Goal: Transaction & Acquisition: Purchase product/service

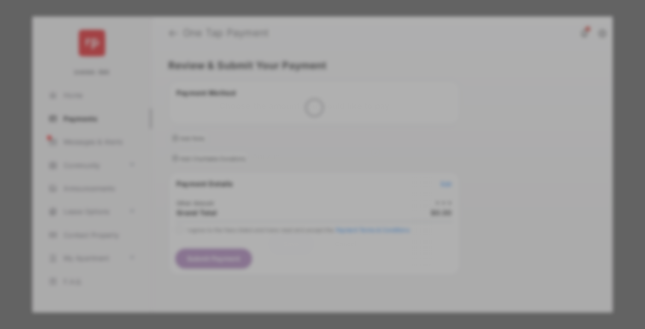
click at [306, 148] on div "Other Amount" at bounding box center [305, 156] width 149 height 16
type input "**"
click at [291, 232] on button "Save" at bounding box center [291, 243] width 46 height 22
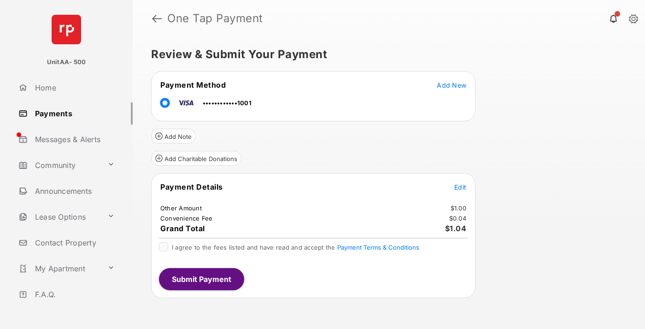
click at [461, 187] on span "Edit" at bounding box center [461, 187] width 12 height 8
click at [201, 278] on button "Submit Payment" at bounding box center [201, 279] width 85 height 22
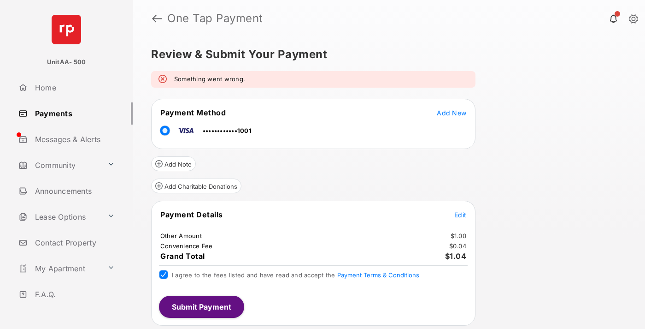
click at [72, 113] on link "Payments" at bounding box center [74, 113] width 118 height 22
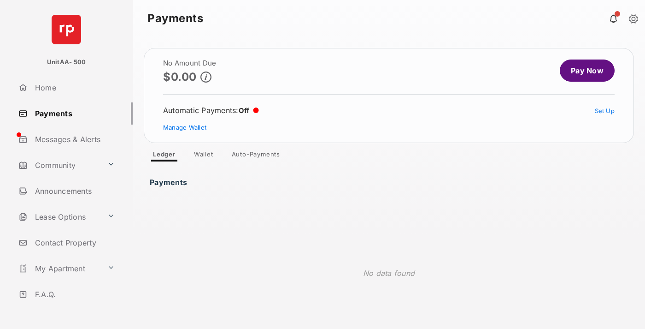
click at [584, 71] on link "Pay Now" at bounding box center [587, 70] width 55 height 22
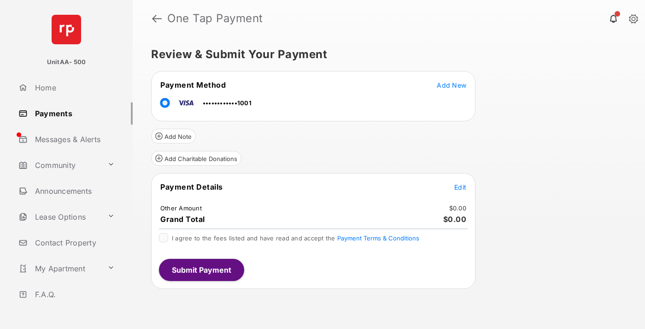
click at [461, 187] on span "Edit" at bounding box center [461, 187] width 12 height 8
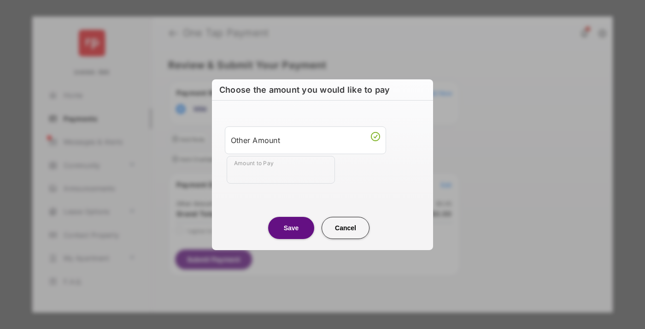
click at [306, 140] on div "Other Amount" at bounding box center [305, 140] width 149 height 16
type input "**"
click at [291, 227] on button "Save" at bounding box center [291, 227] width 46 height 22
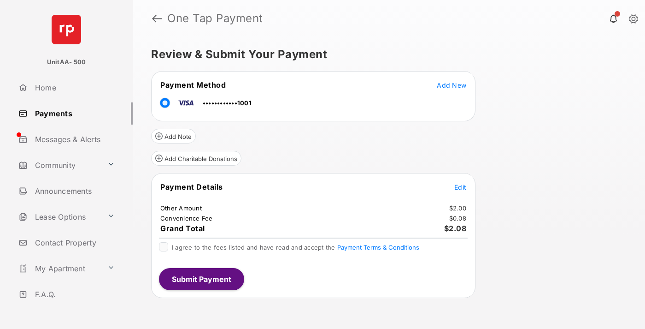
click at [461, 187] on span "Edit" at bounding box center [461, 187] width 12 height 8
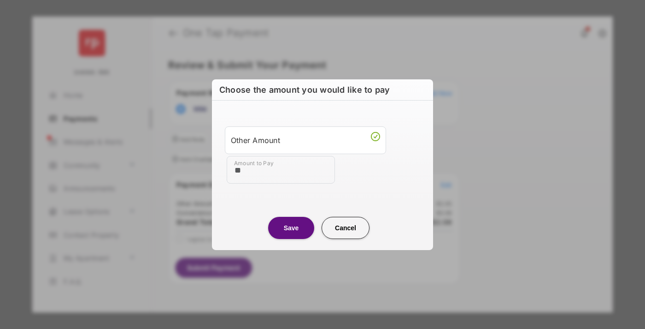
click at [291, 227] on button "Save" at bounding box center [291, 227] width 46 height 22
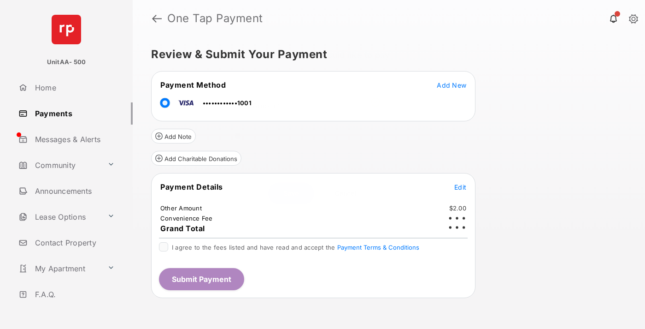
click at [201, 278] on button "Submit Payment" at bounding box center [201, 279] width 85 height 22
